Goal: Transaction & Acquisition: Purchase product/service

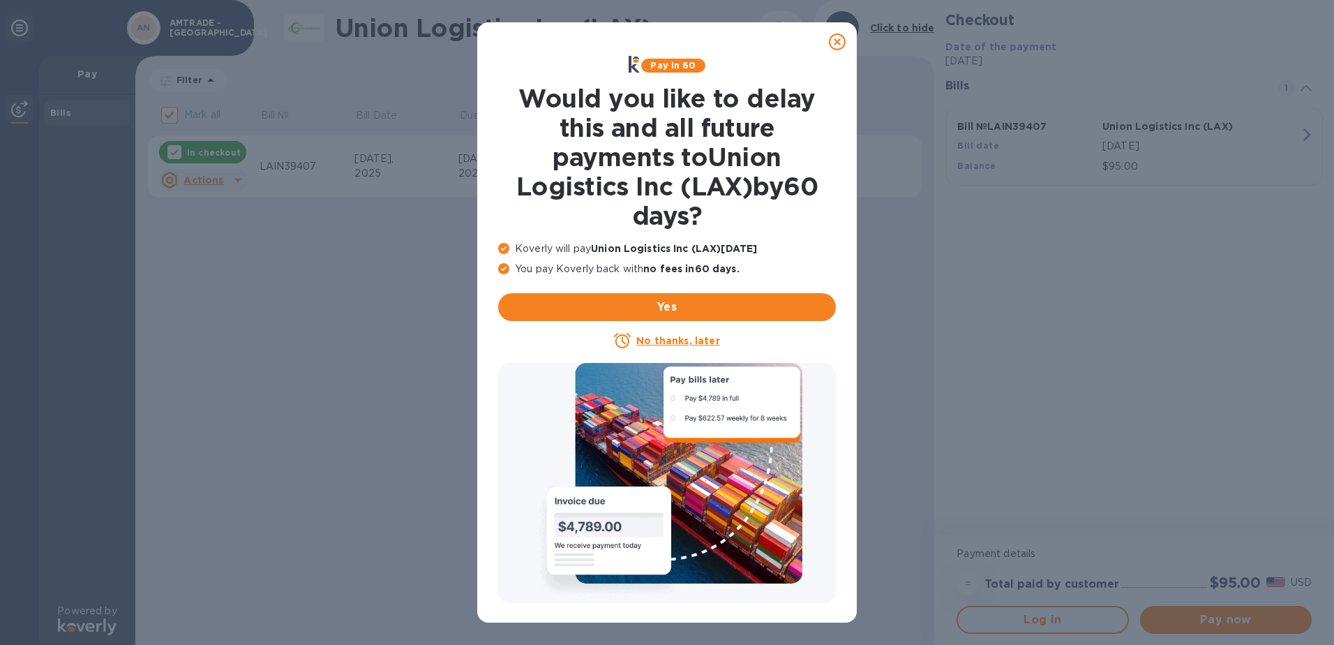
click at [685, 339] on u "No thanks, later" at bounding box center [677, 340] width 83 height 11
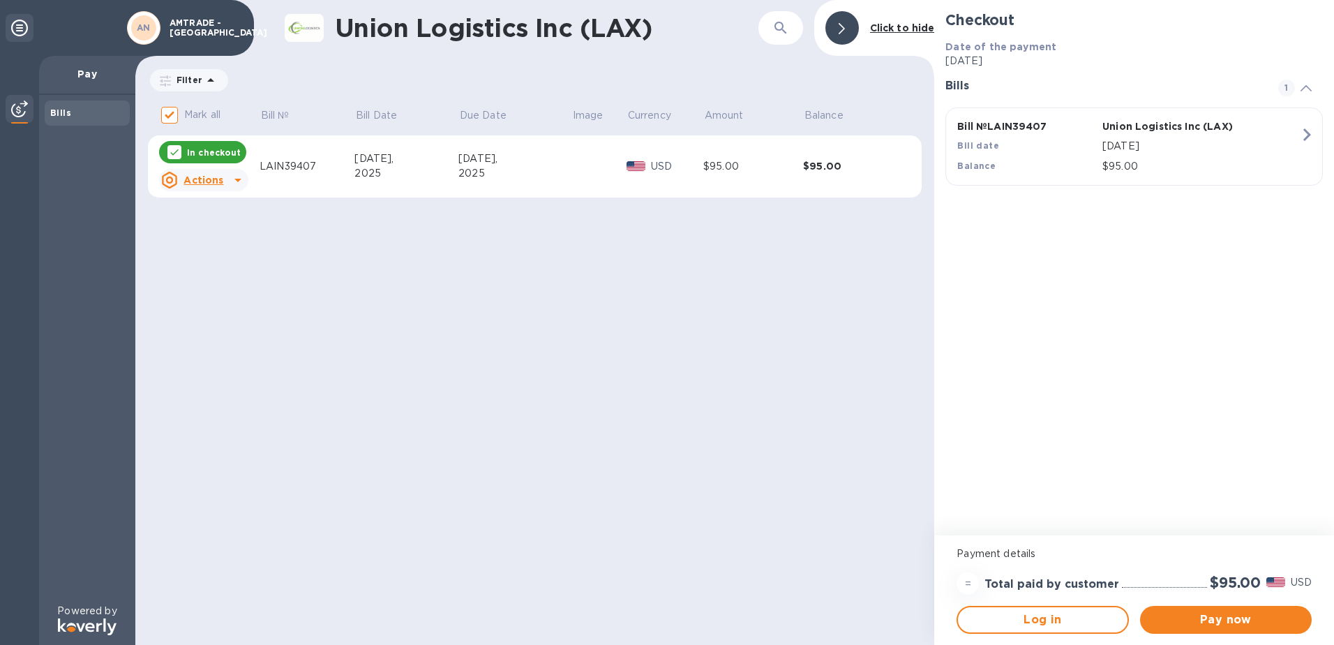
click at [232, 181] on icon at bounding box center [238, 180] width 17 height 17
click at [232, 181] on div at bounding box center [667, 322] width 1334 height 645
click at [1258, 617] on span "Pay now" at bounding box center [1226, 619] width 149 height 17
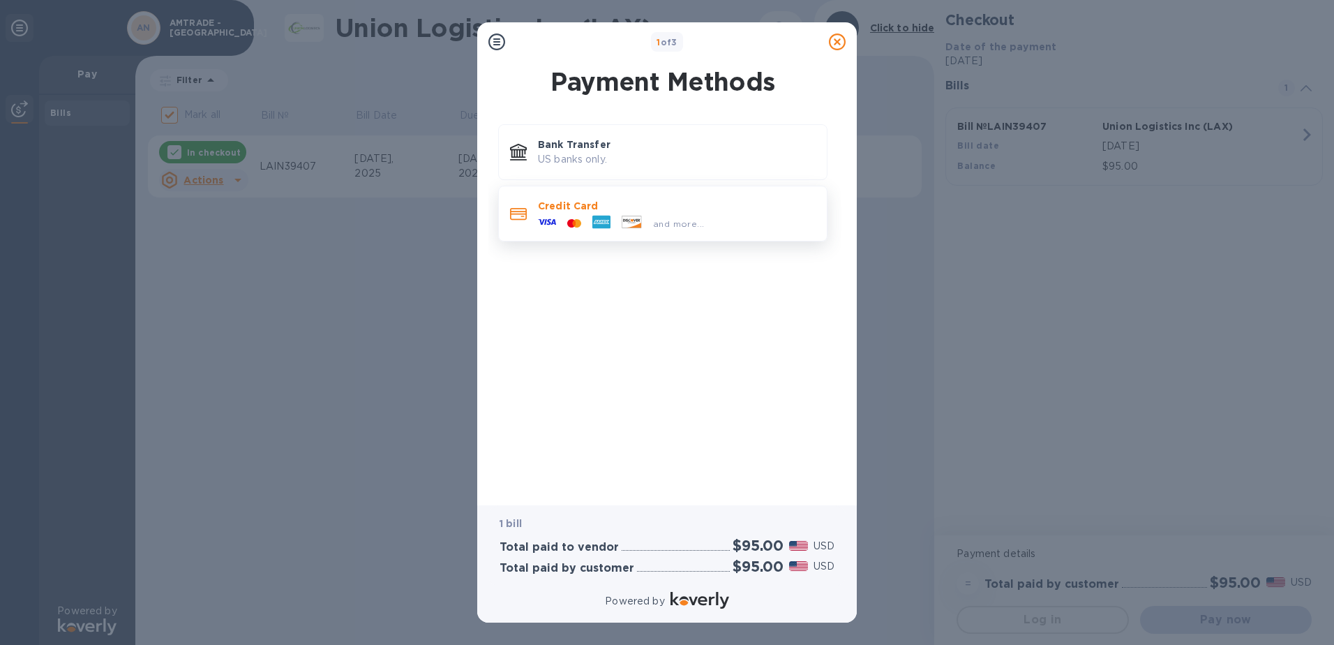
click at [553, 211] on p "Credit Card" at bounding box center [677, 206] width 278 height 14
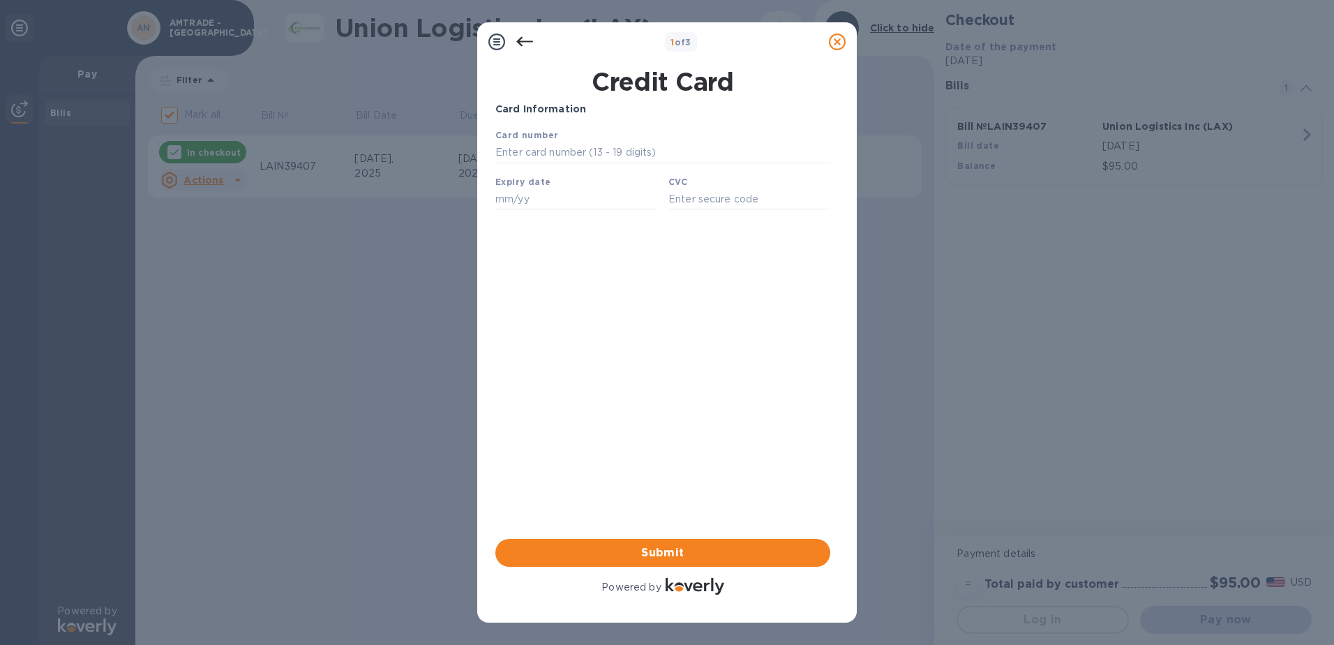
click at [538, 137] on b "Card number" at bounding box center [527, 135] width 63 height 10
click at [521, 43] on icon at bounding box center [524, 41] width 17 height 17
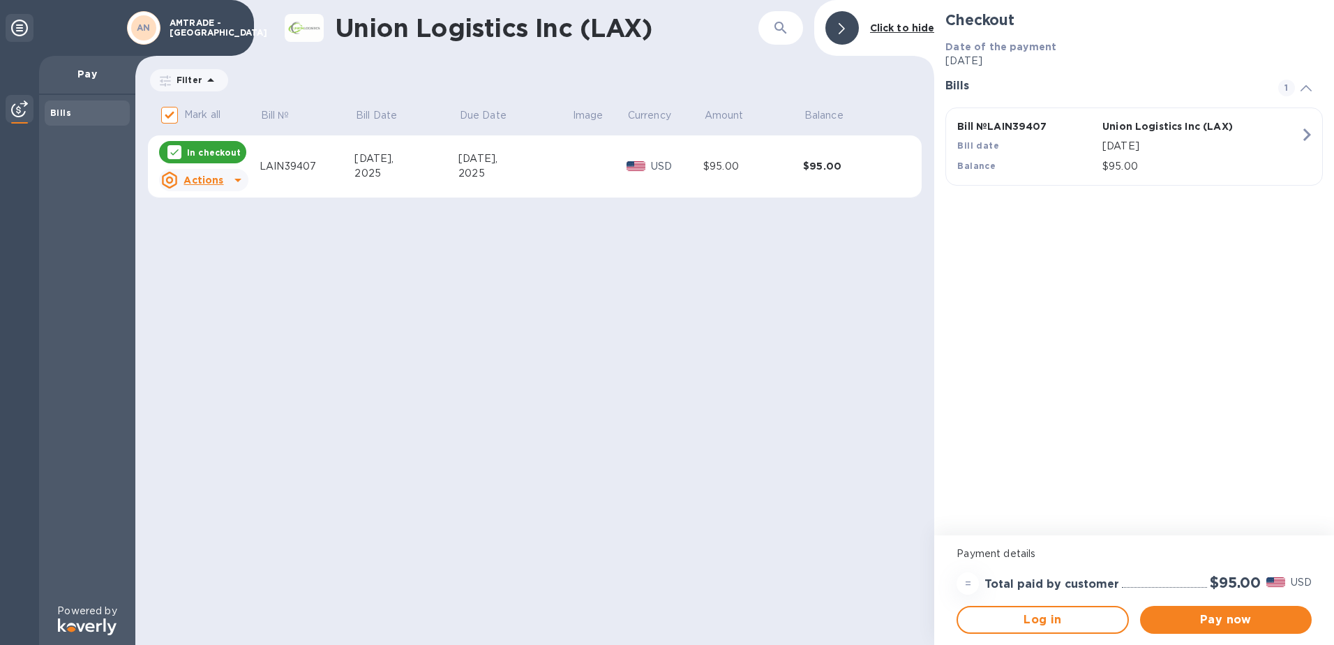
click at [1115, 170] on p "$95.00" at bounding box center [1202, 166] width 198 height 15
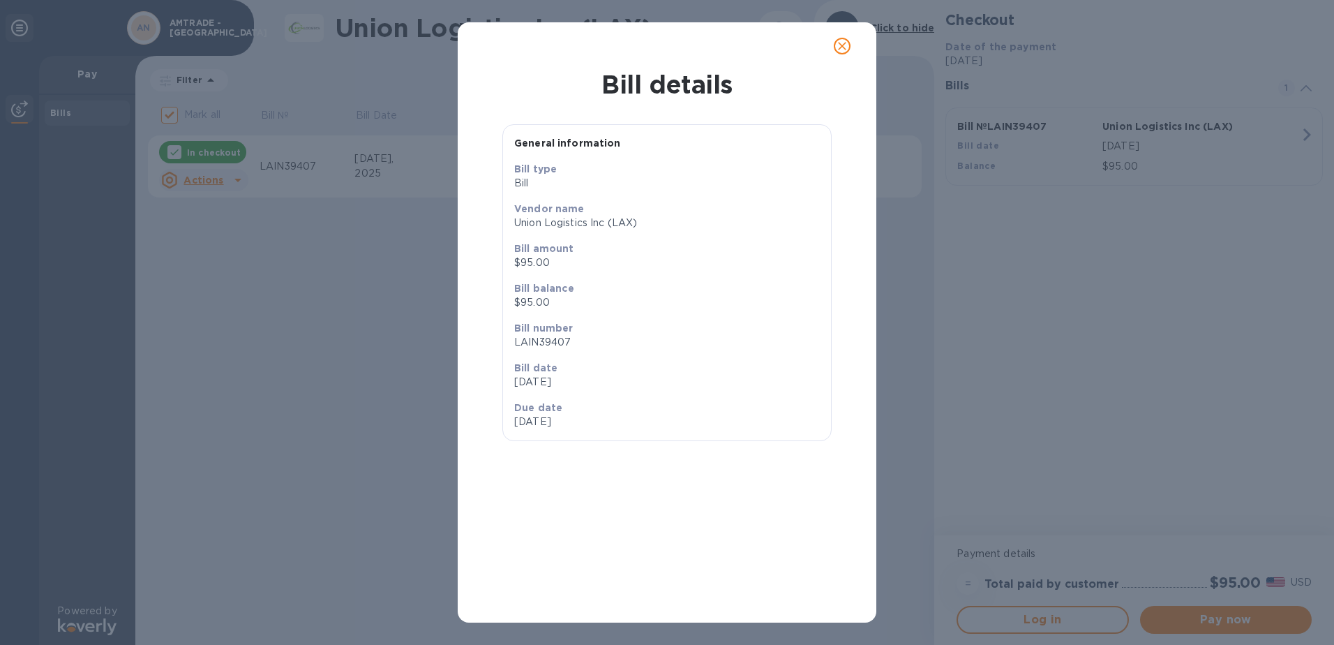
click at [551, 362] on p "Bill date" at bounding box center [667, 368] width 306 height 14
click at [530, 266] on p "$95.00" at bounding box center [667, 262] width 306 height 15
click at [843, 44] on icon "close" at bounding box center [842, 46] width 14 height 14
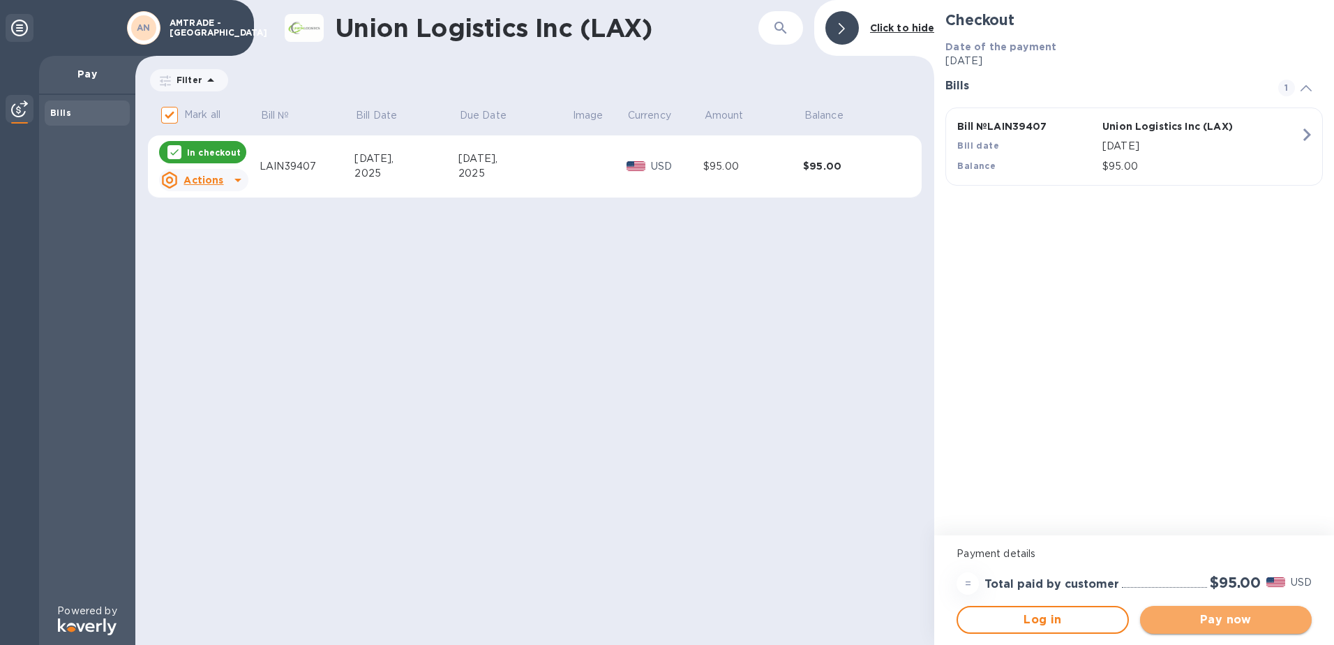
click at [1254, 616] on span "Pay now" at bounding box center [1226, 619] width 149 height 17
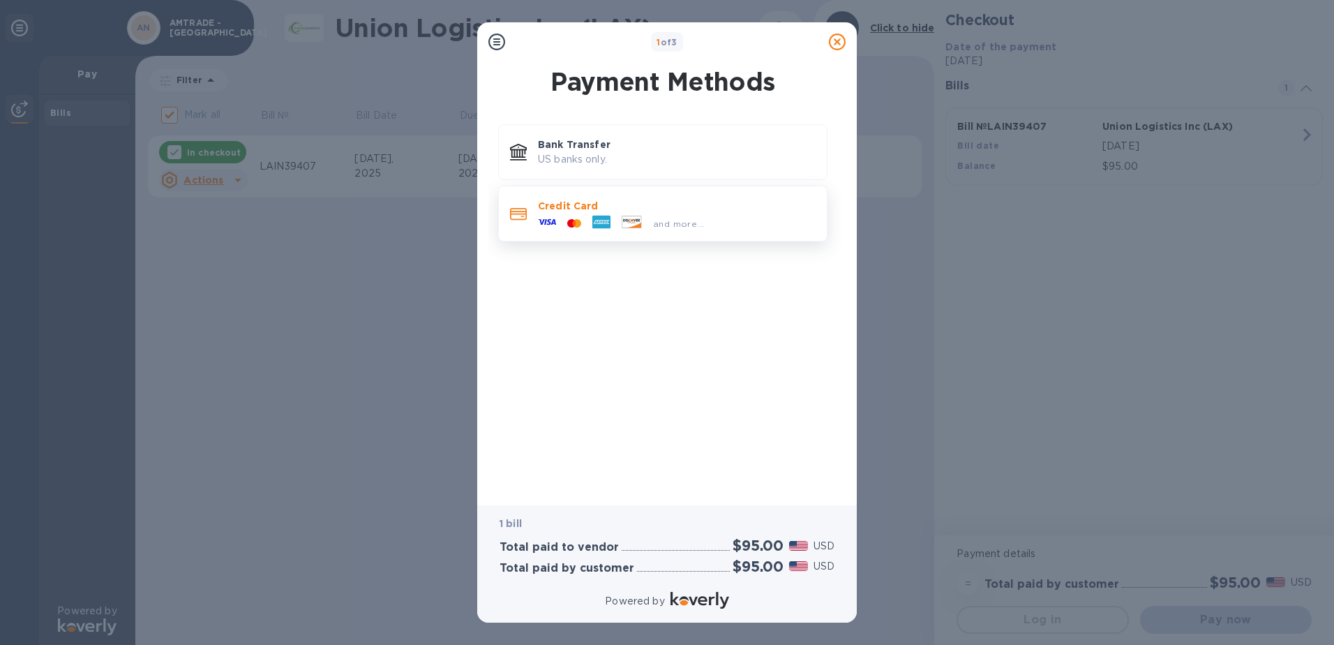
click at [574, 218] on div at bounding box center [574, 223] width 25 height 13
